Goal: Information Seeking & Learning: Check status

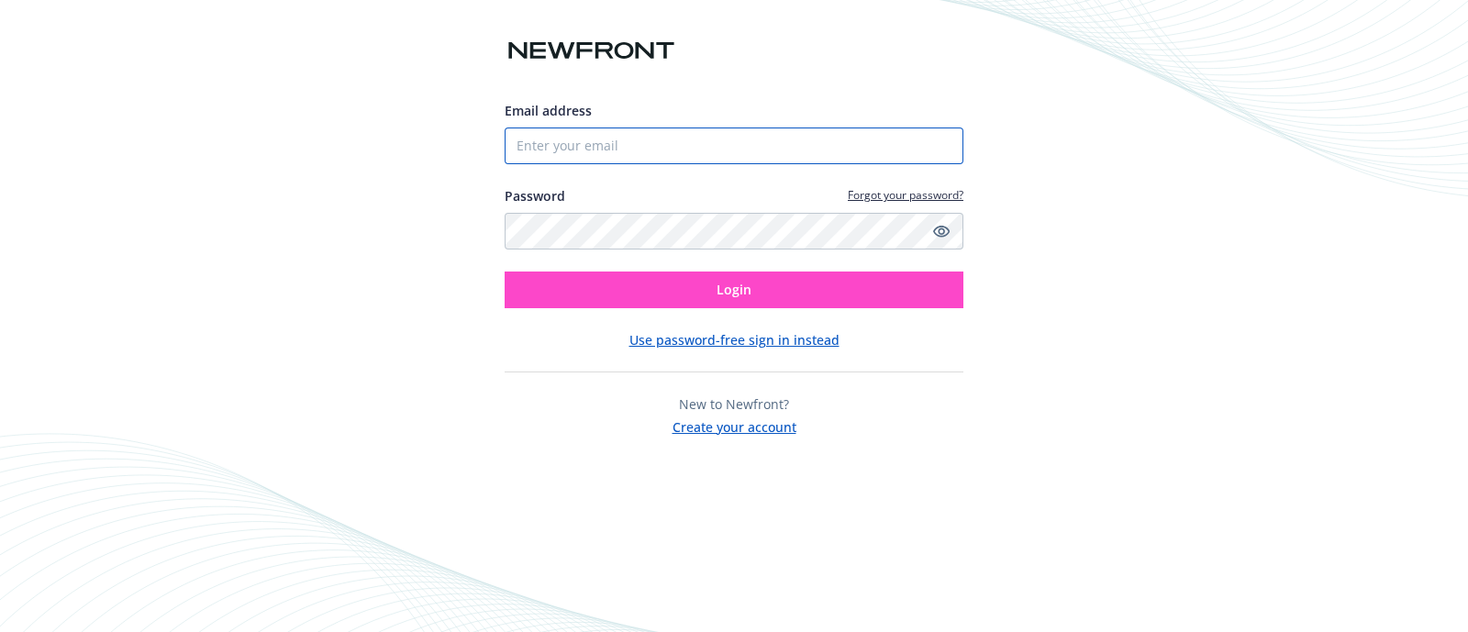
type input "[PERSON_NAME][EMAIL_ADDRESS][DOMAIN_NAME]"
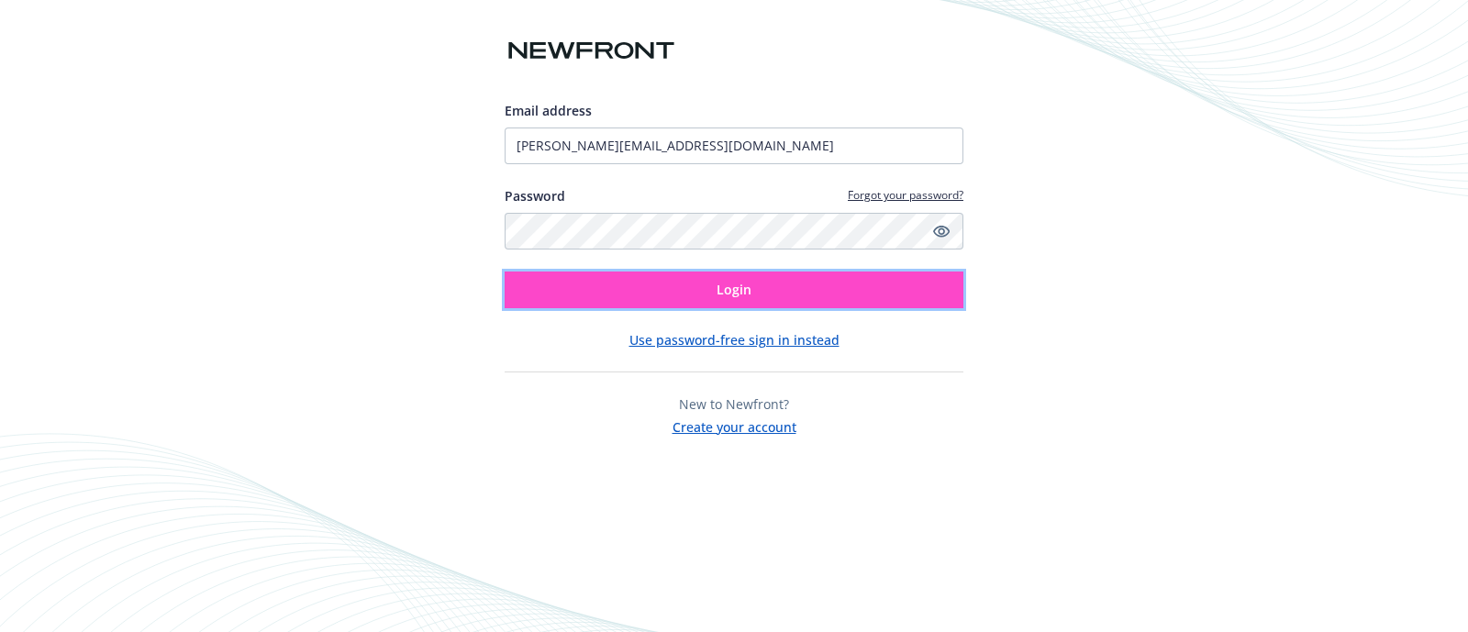
click at [790, 294] on button "Login" at bounding box center [734, 290] width 459 height 37
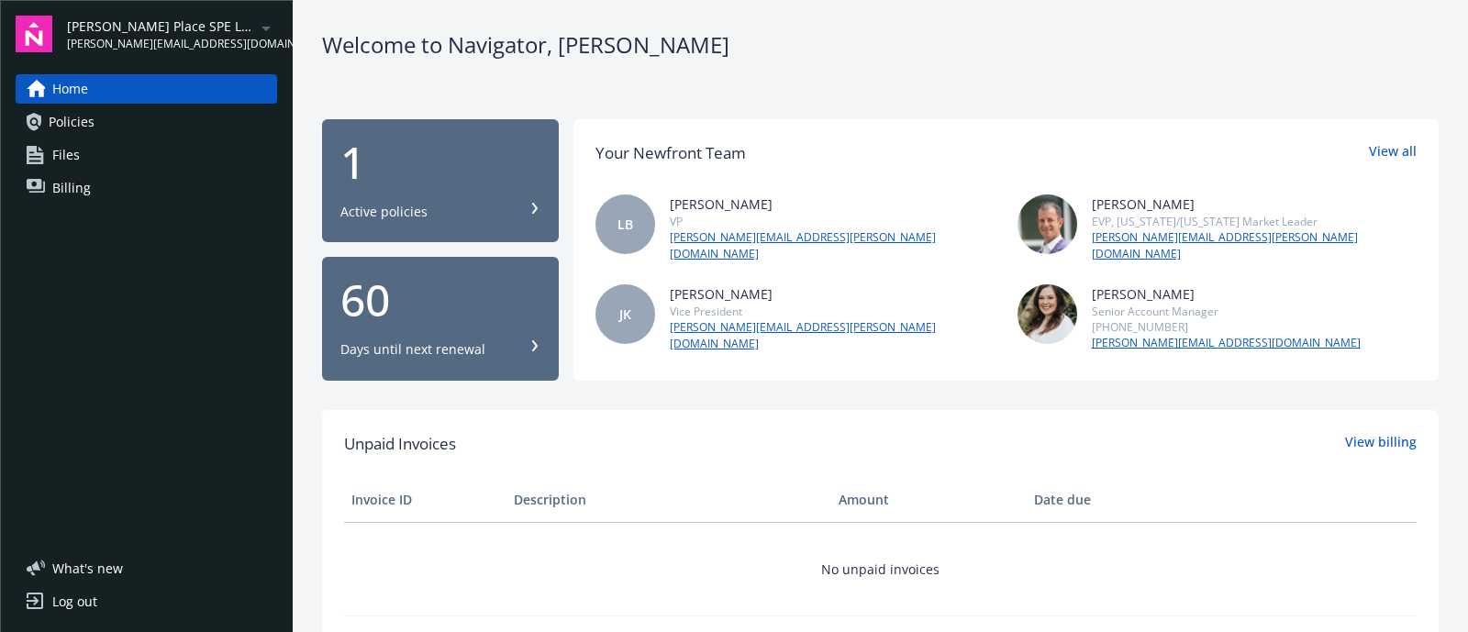
click at [207, 37] on div "[PERSON_NAME] Place SPE LLC [PERSON_NAME][EMAIL_ADDRESS][DOMAIN_NAME]" at bounding box center [172, 35] width 210 height 36
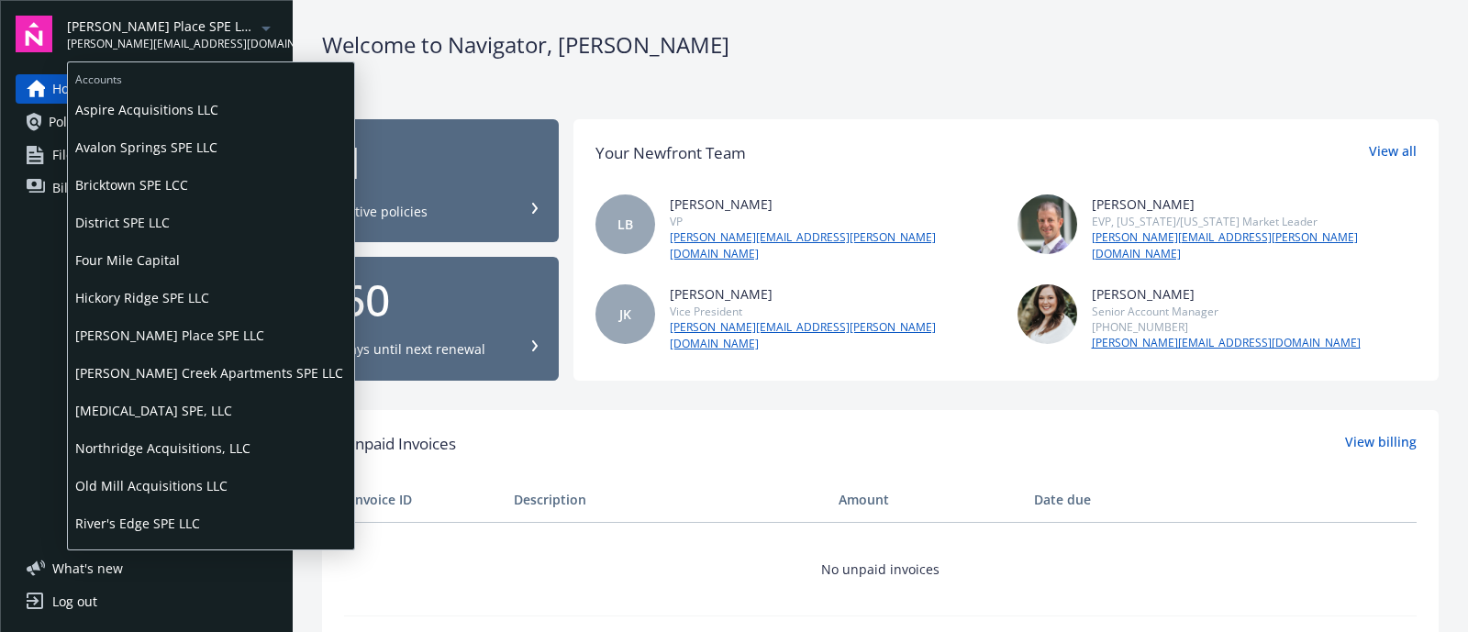
click at [147, 113] on span "Aspire Acquisitions LLC" at bounding box center [211, 110] width 272 height 38
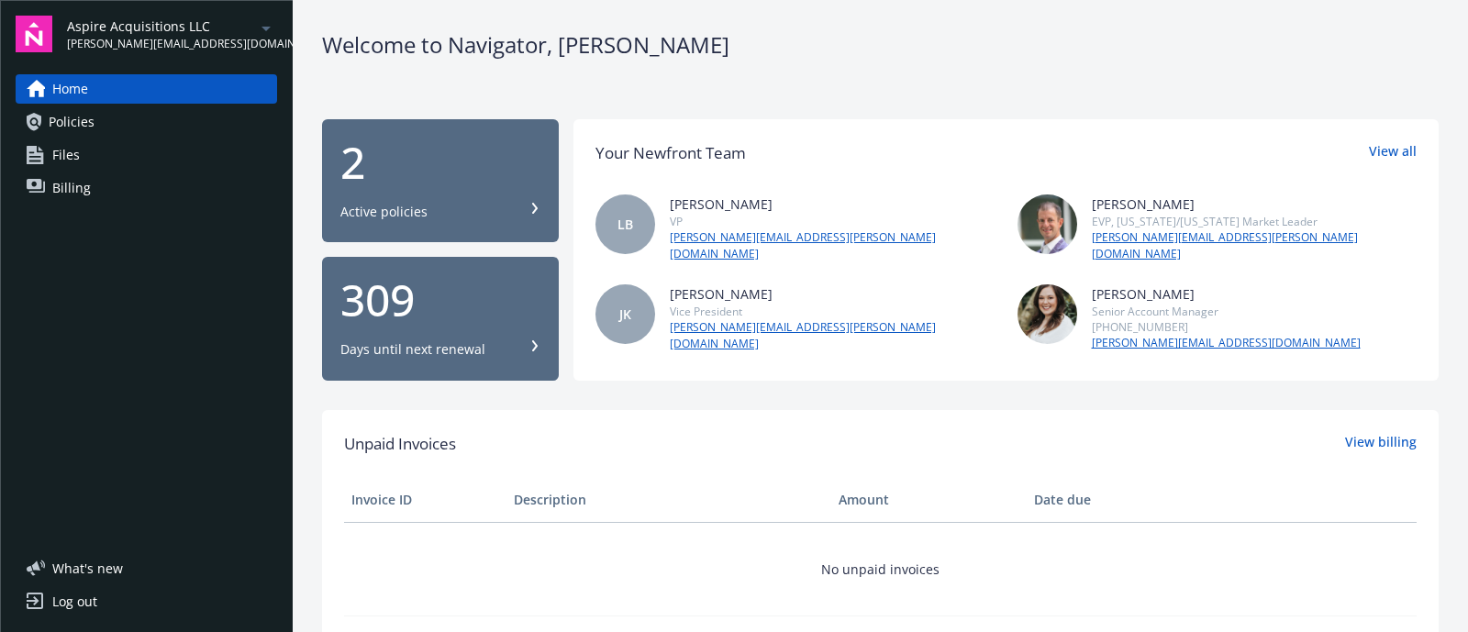
click at [354, 205] on div "Active policies" at bounding box center [383, 212] width 87 height 18
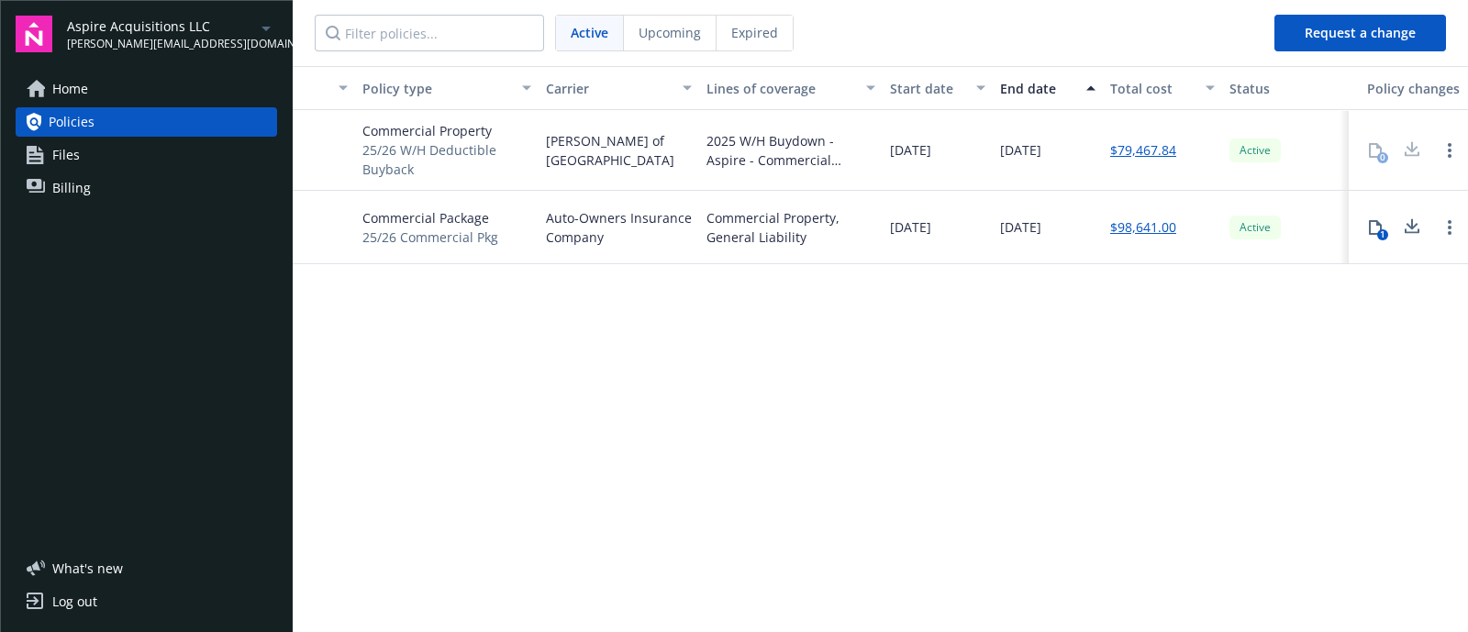
scroll to position [0, 228]
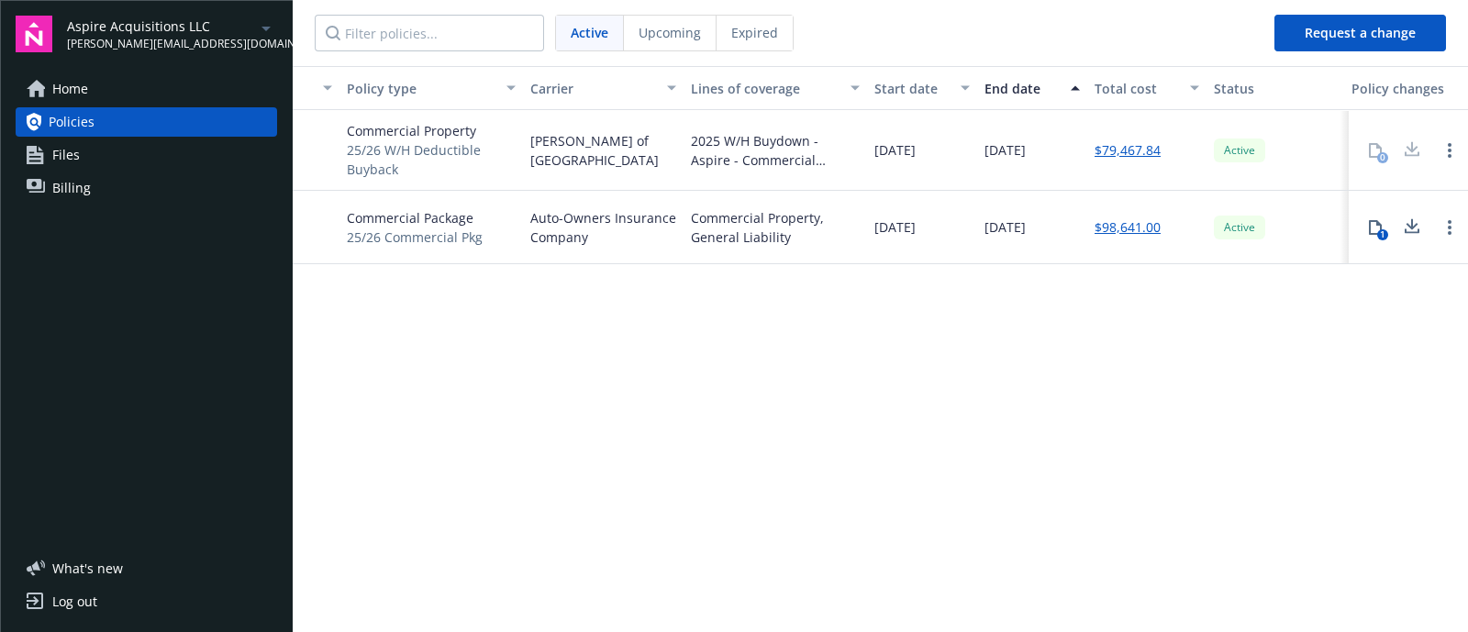
click at [1202, 398] on div "Policy number Policy type Carrier Lines of coverage Start date End date Total c…" at bounding box center [880, 347] width 1175 height 563
